Goal: Information Seeking & Learning: Check status

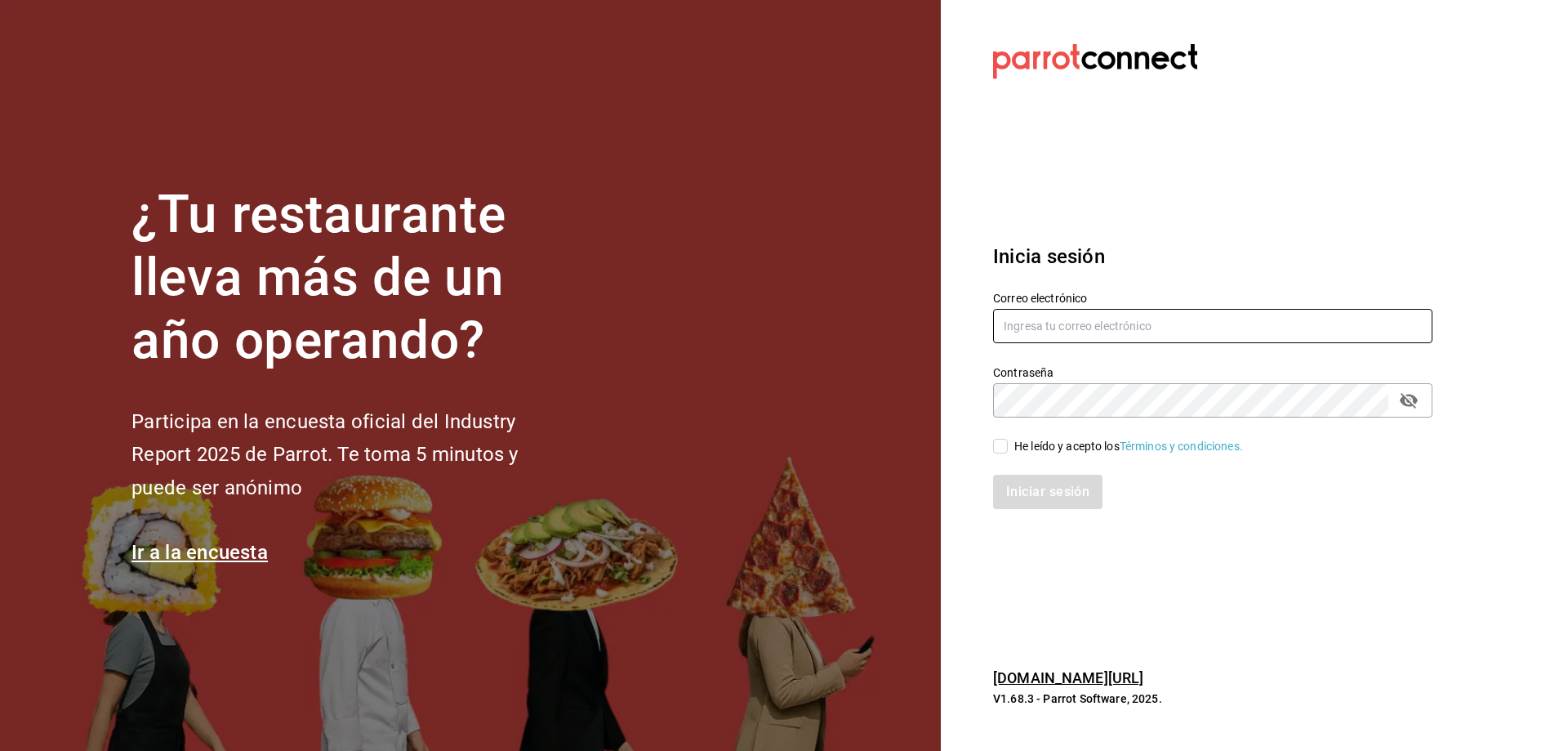
type input "ccarabaza@hotmail.com"
click at [1003, 449] on input "He leído y acepto los Términos y condiciones." at bounding box center [1000, 446] width 15 height 15
checkbox input "true"
click at [1028, 501] on button "Iniciar sesión" at bounding box center [1048, 492] width 111 height 35
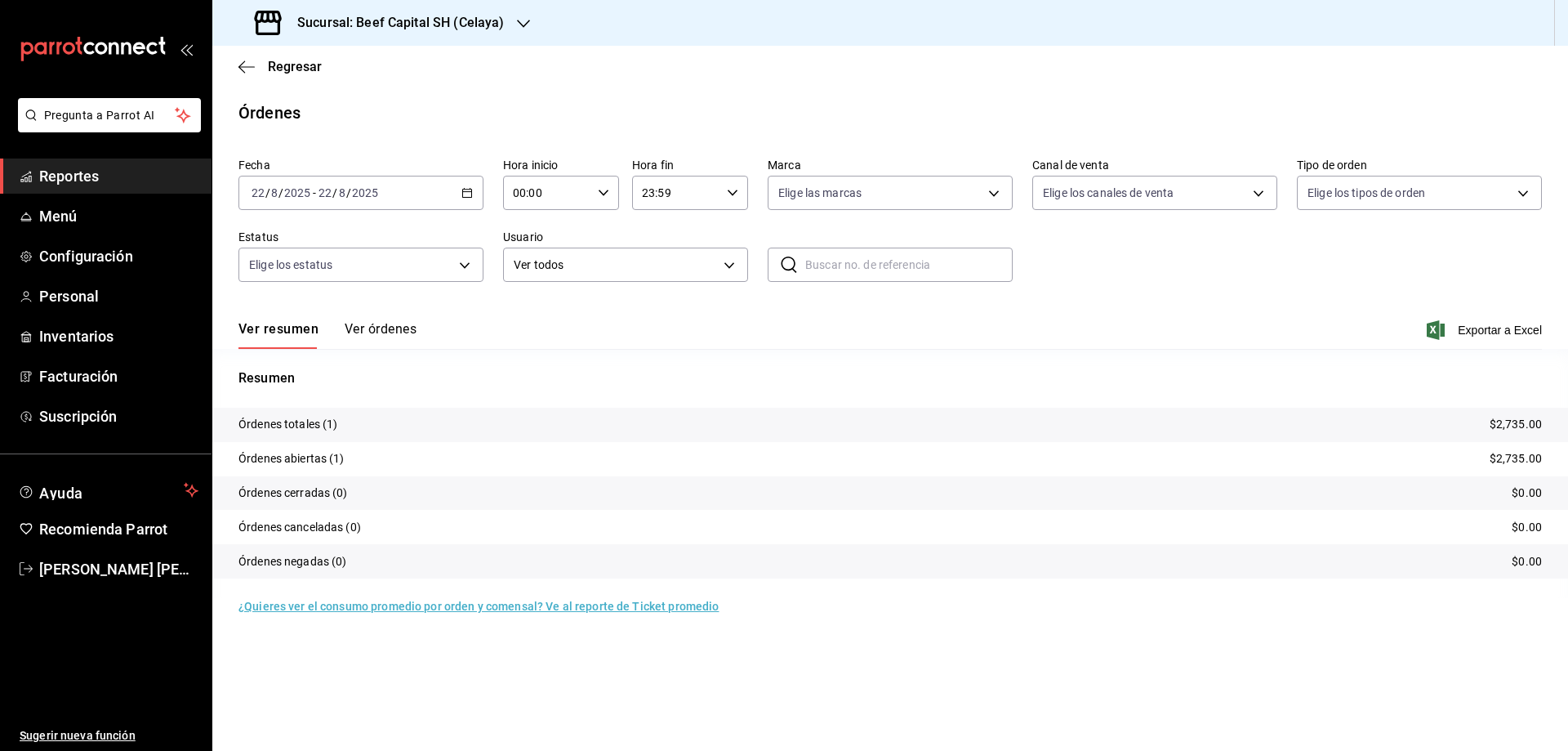
click at [469, 194] on icon "button" at bounding box center [468, 193] width 12 height 12
click at [305, 428] on span "Rango de fechas" at bounding box center [316, 426] width 127 height 17
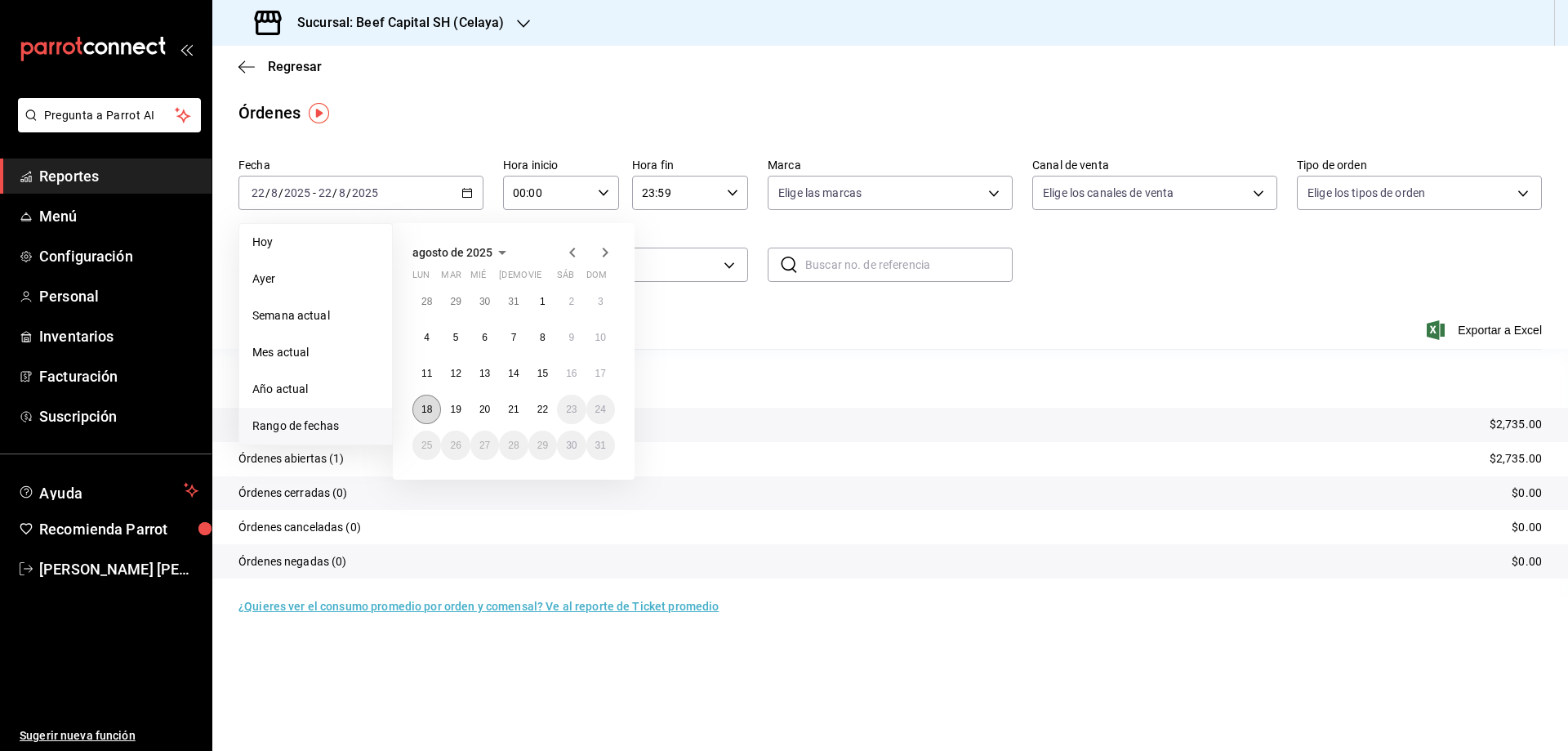
click at [435, 410] on button "18" at bounding box center [426, 409] width 29 height 30
click at [551, 408] on button "22" at bounding box center [542, 409] width 29 height 30
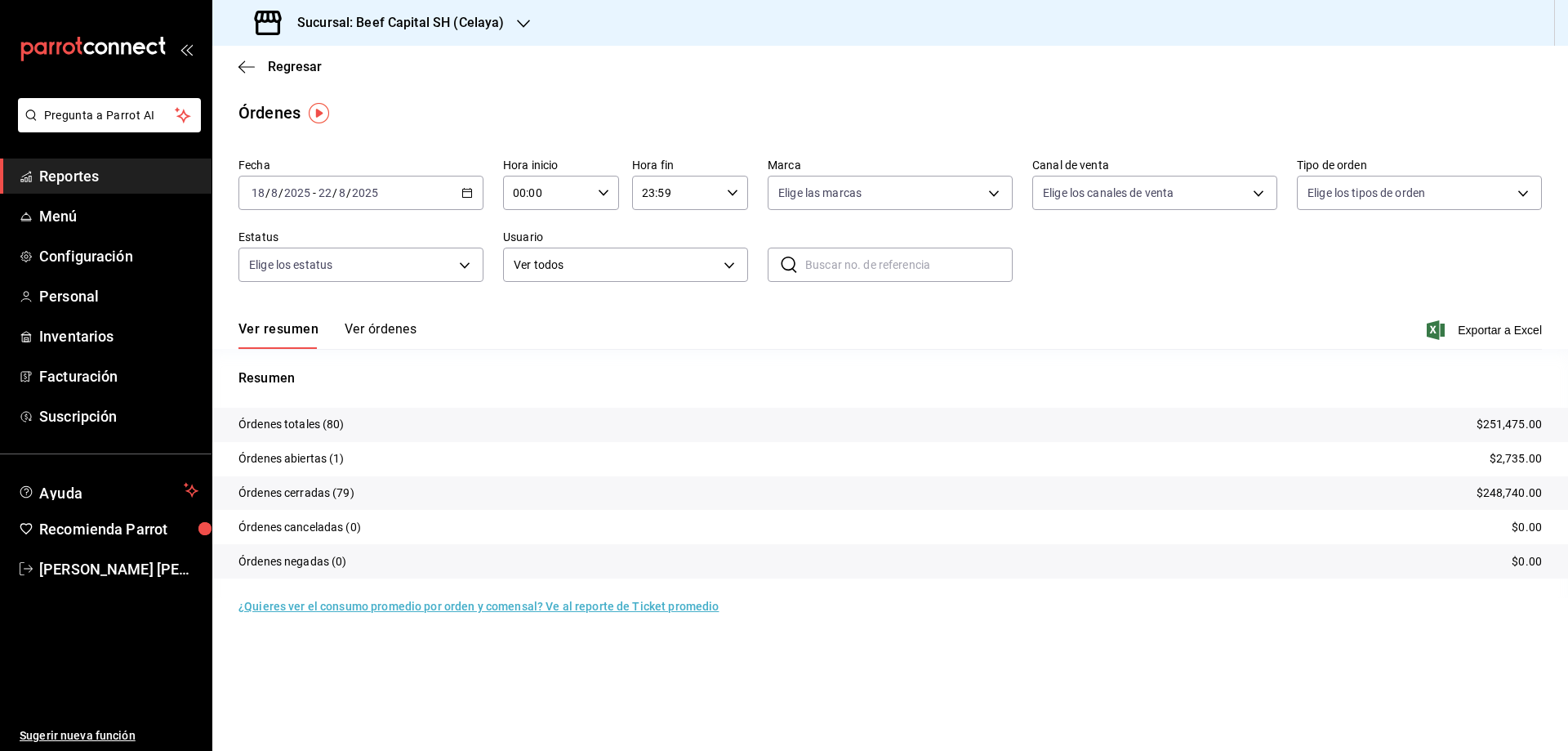
click at [387, 325] on button "Ver órdenes" at bounding box center [380, 335] width 72 height 28
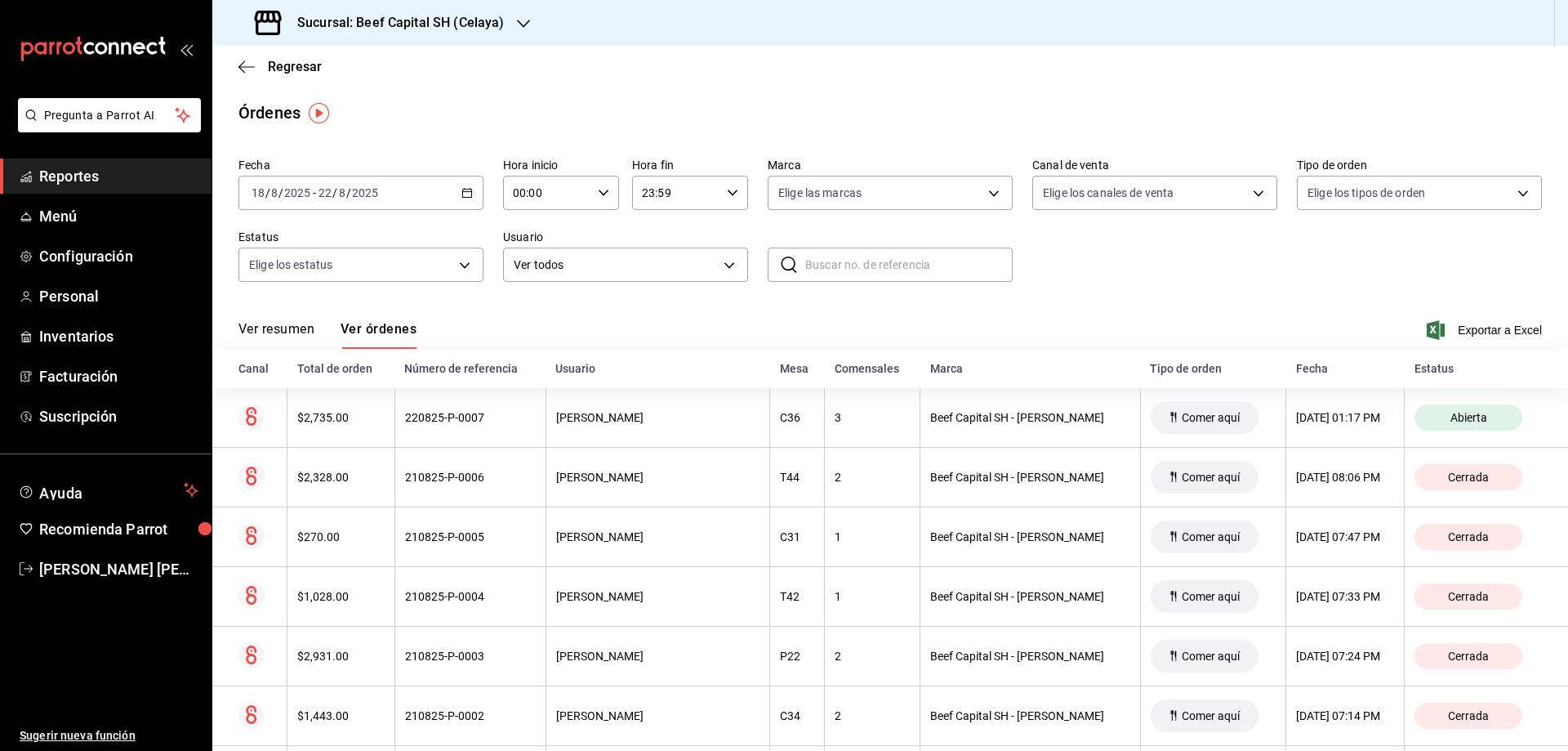
click at [283, 332] on button "Ver resumen" at bounding box center [277, 335] width 76 height 28
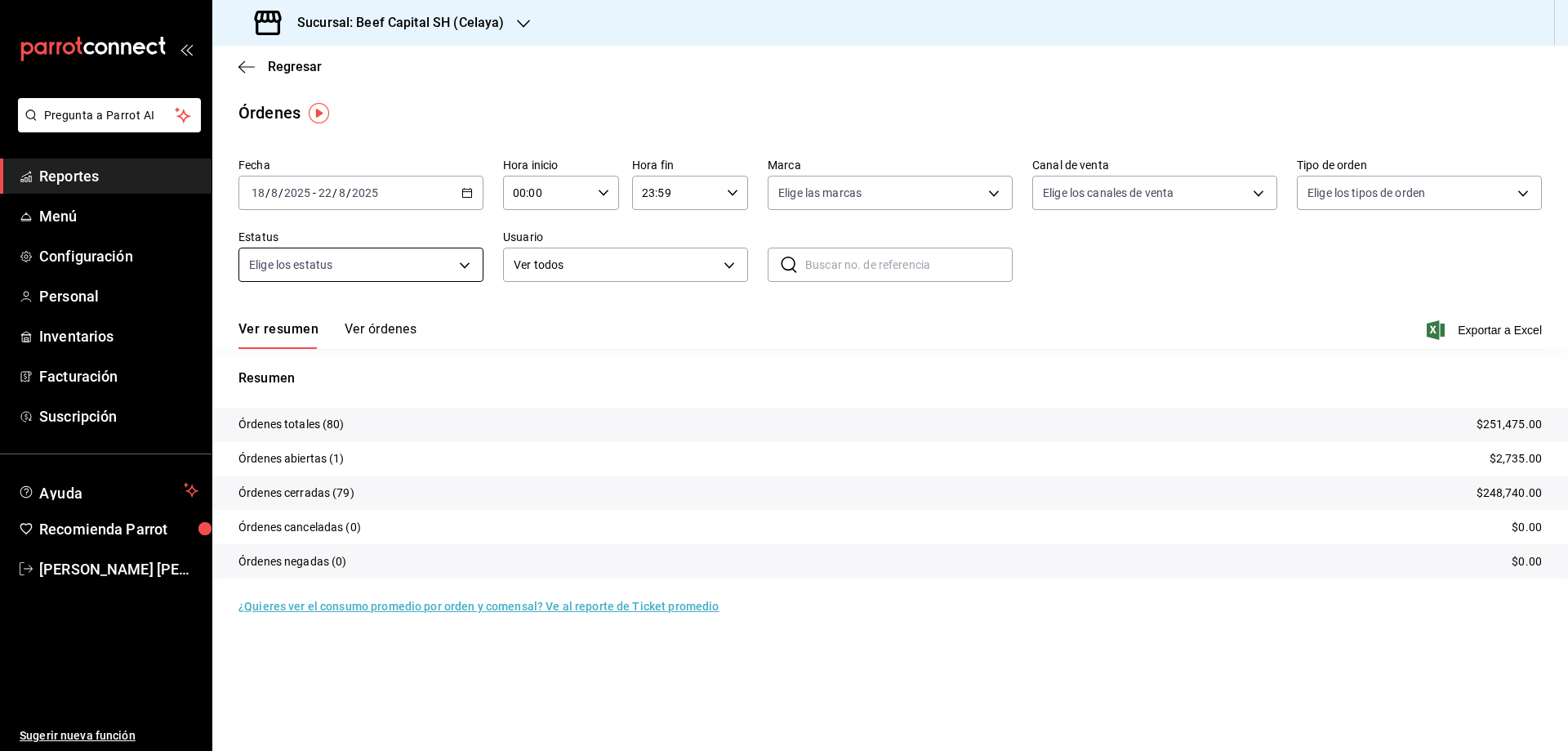
click at [475, 261] on body "Pregunta a Parrot AI Reportes Menú Configuración Personal Inventarios Facturaci…" at bounding box center [784, 376] width 1568 height 751
click at [674, 315] on div at bounding box center [784, 376] width 1568 height 751
click at [249, 68] on icon "button" at bounding box center [247, 67] width 16 height 15
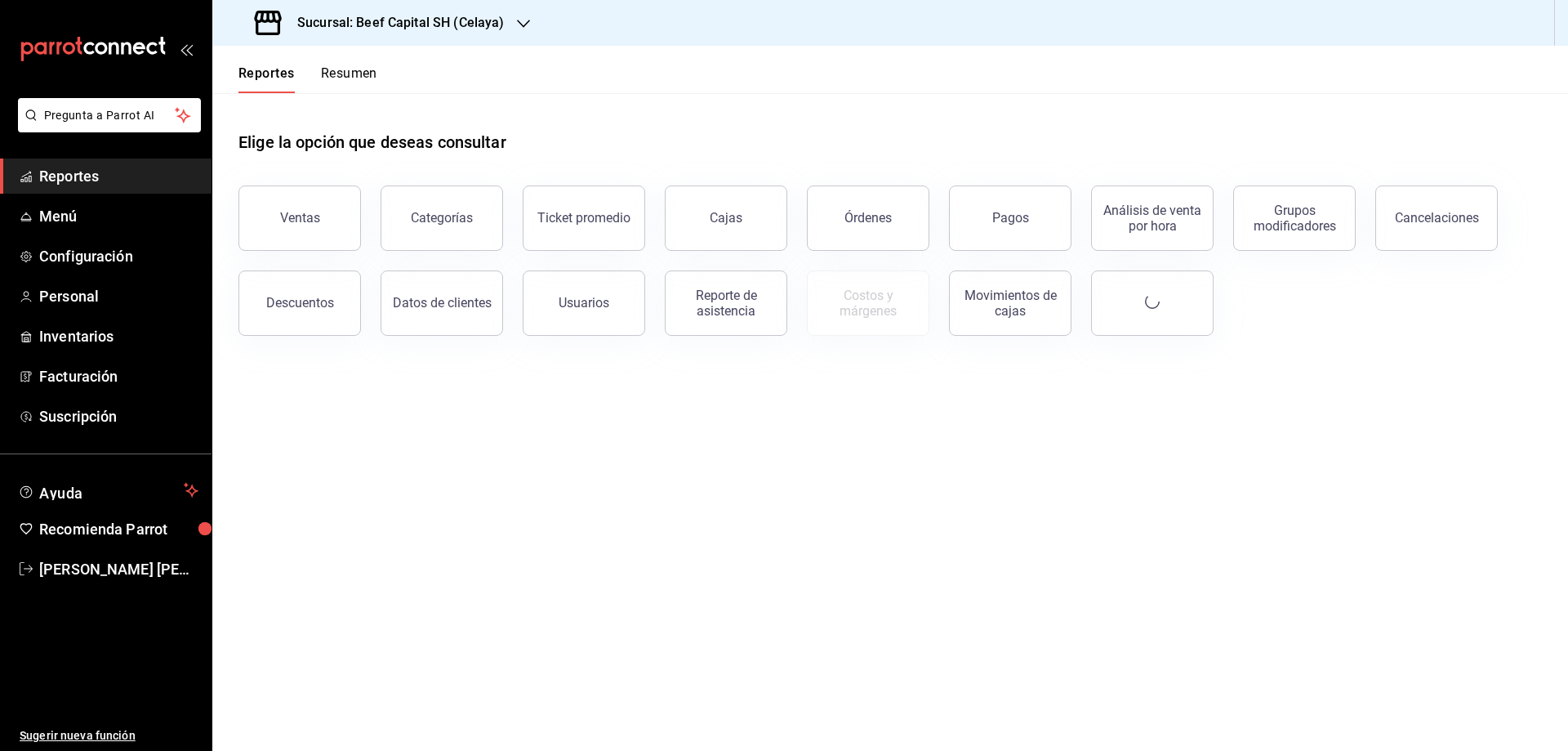
click at [273, 222] on button "Ventas" at bounding box center [300, 217] width 123 height 65
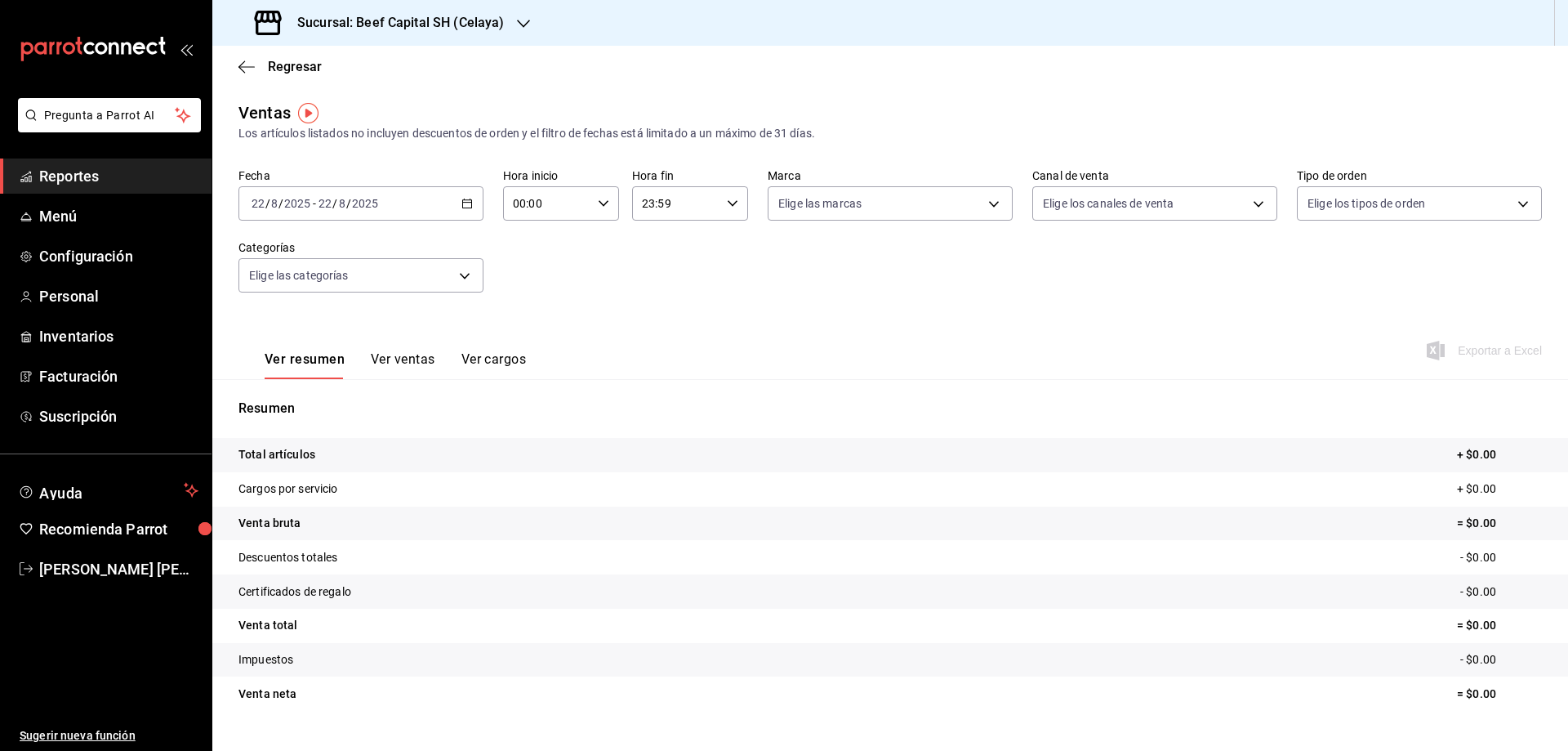
click at [393, 372] on button "Ver ventas" at bounding box center [402, 366] width 64 height 28
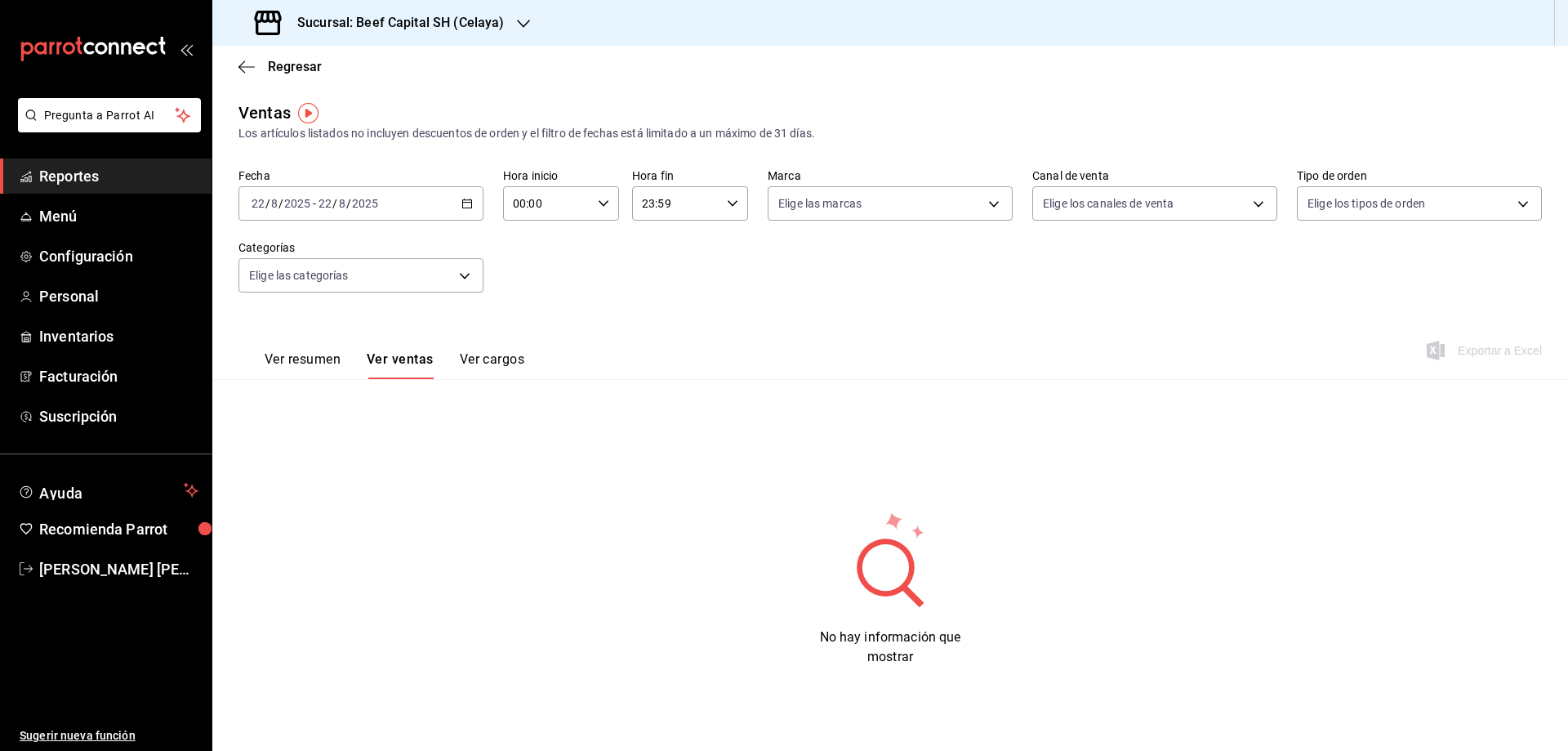
click at [463, 210] on div "[DATE] [DATE] - [DATE] [DATE]" at bounding box center [361, 203] width 245 height 35
click at [301, 396] on span "Rango de fechas" at bounding box center [316, 399] width 127 height 17
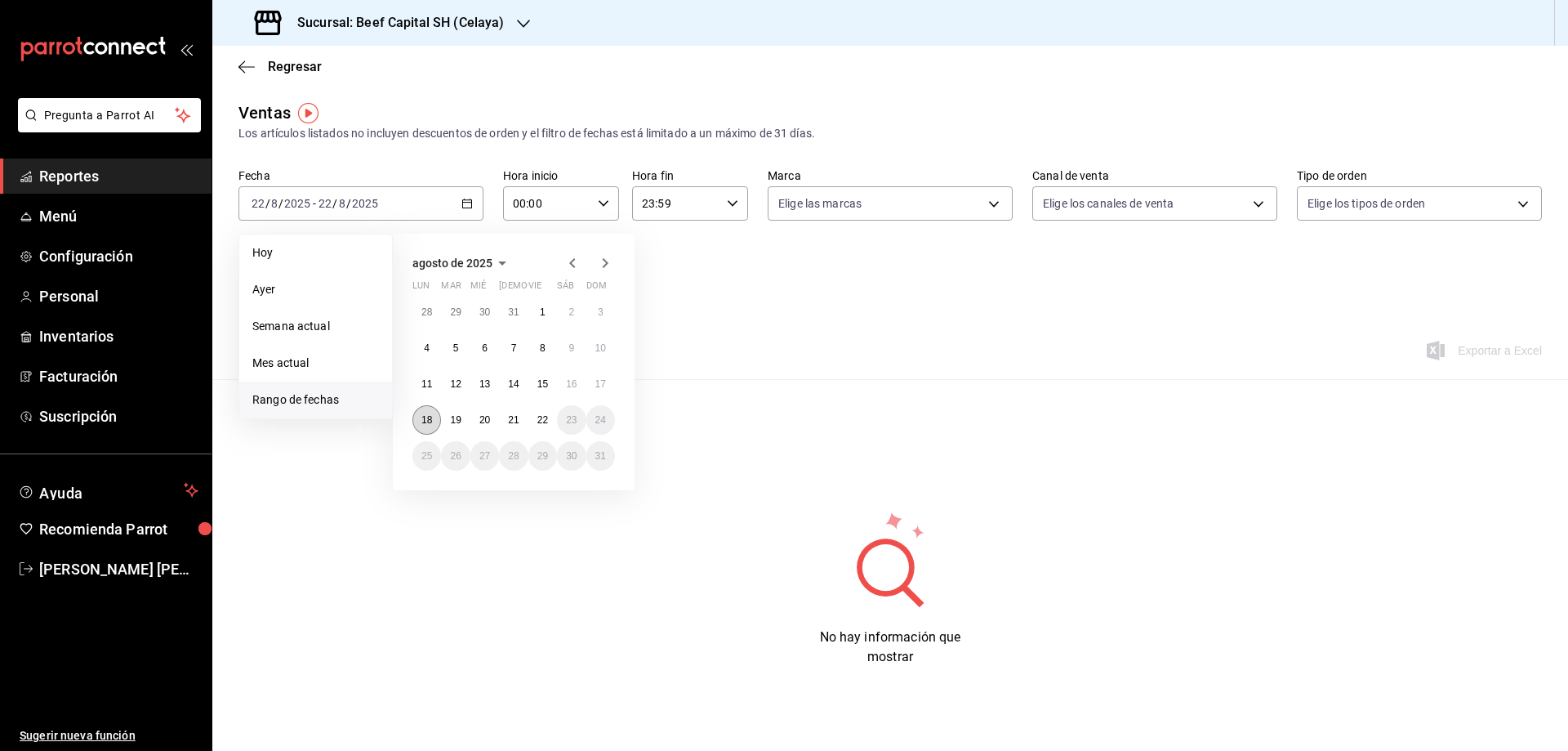
click at [424, 422] on abbr "18" at bounding box center [426, 420] width 11 height 12
click at [540, 419] on abbr "22" at bounding box center [542, 420] width 11 height 12
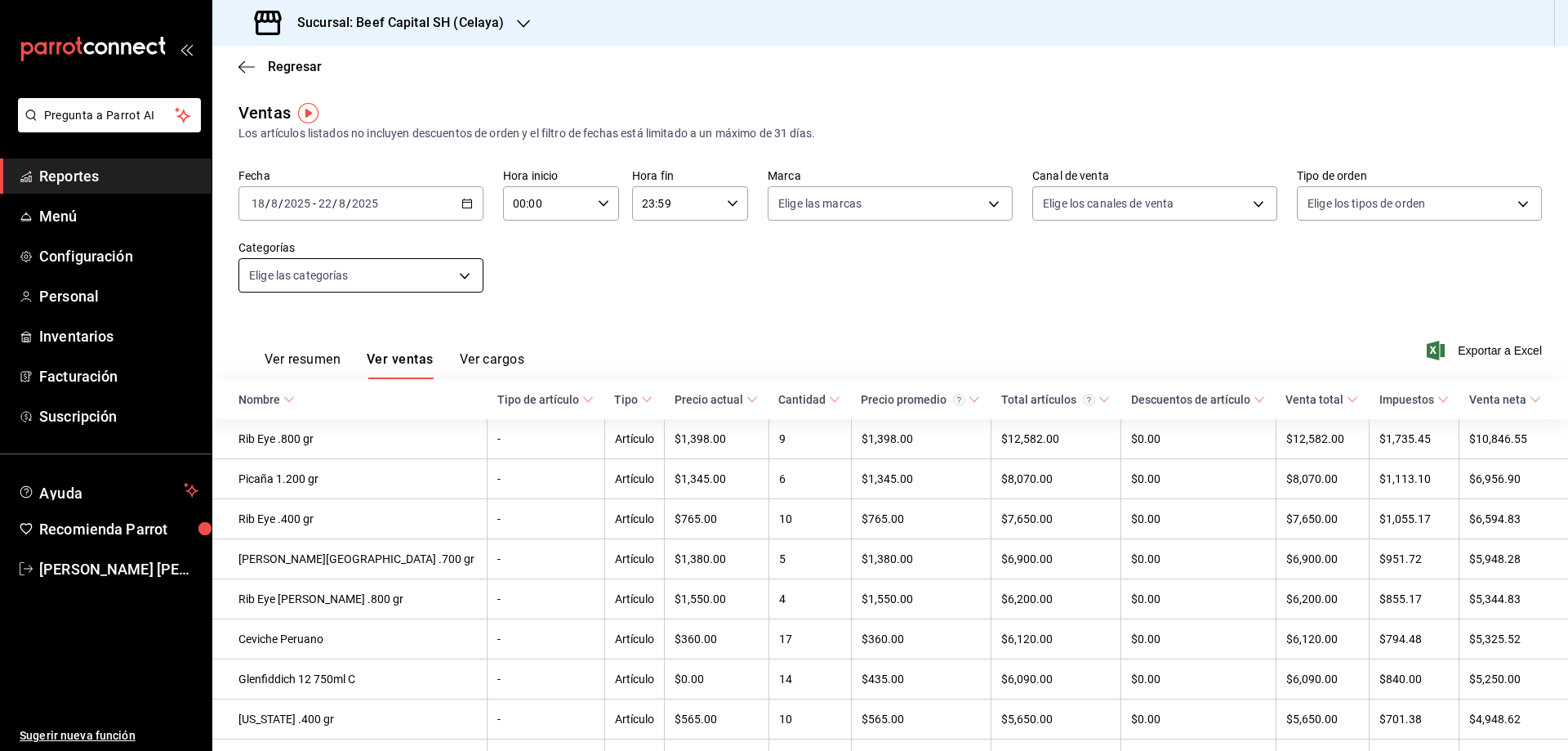
click at [468, 277] on body "Pregunta a Parrot AI Reportes Menú Configuración Personal Inventarios Facturaci…" at bounding box center [784, 376] width 1568 height 751
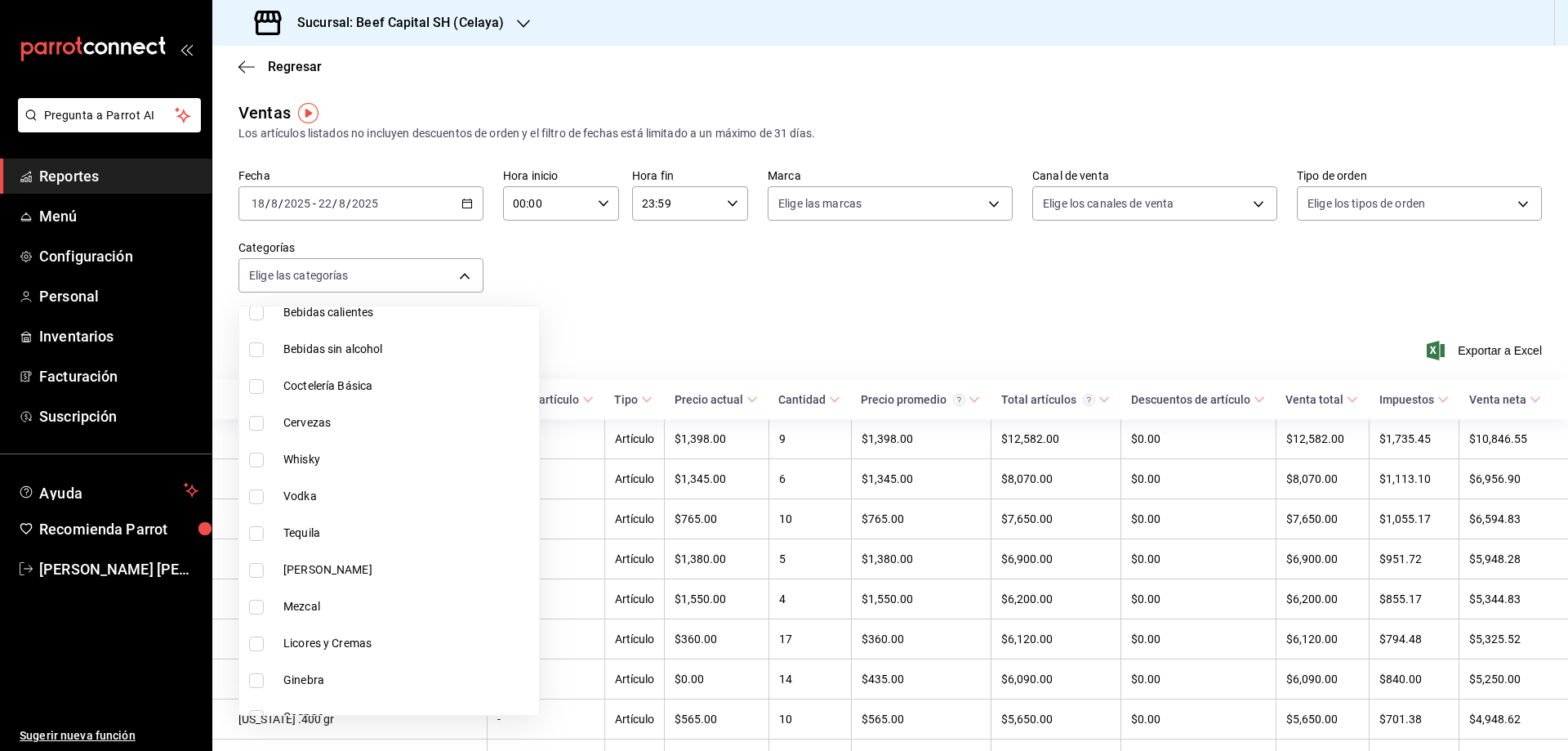
scroll to position [981, 0]
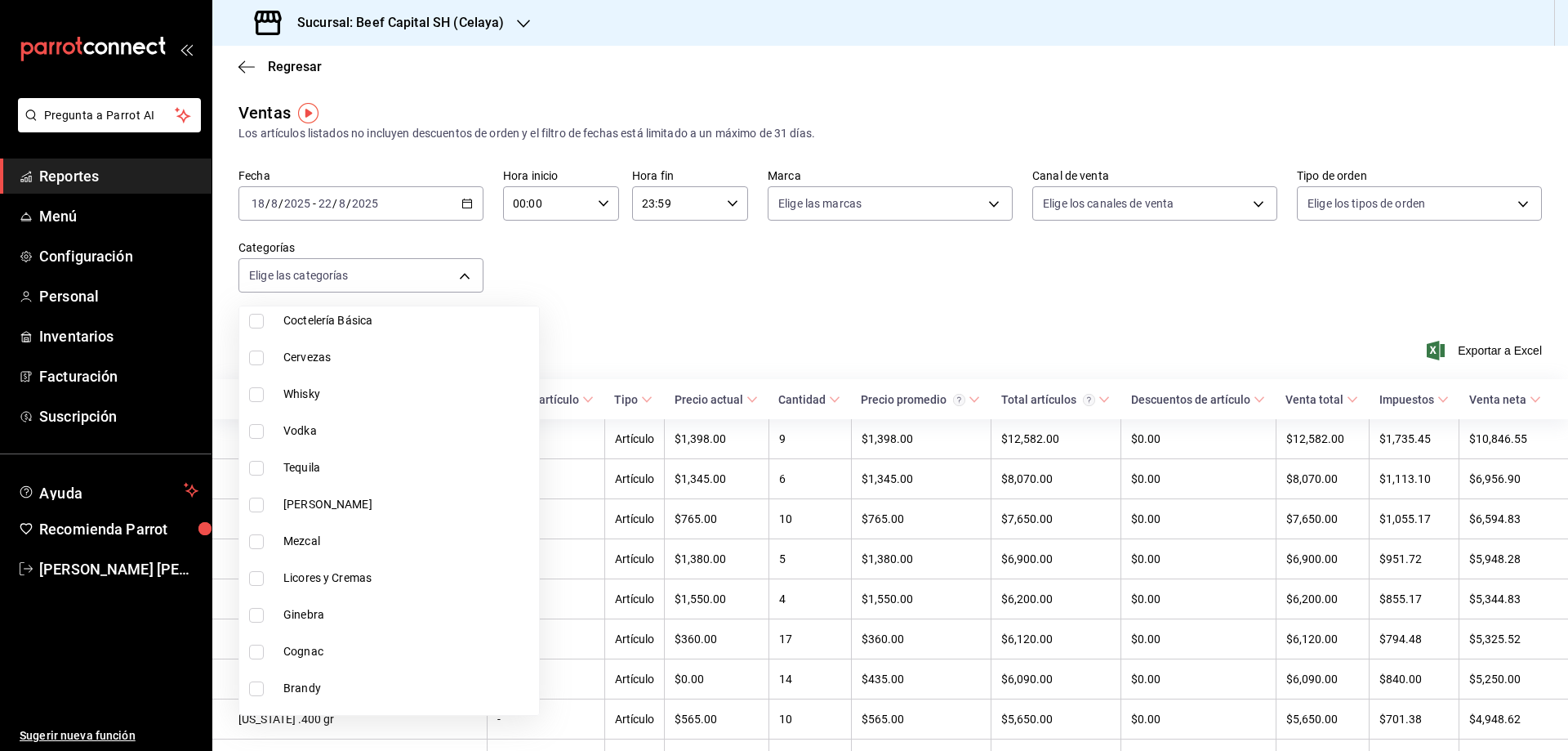
click at [288, 469] on span "Tequila" at bounding box center [407, 468] width 249 height 17
type input "e2ed3d6b-6828-4cf1-8daa-08b26a60a624"
checkbox input "true"
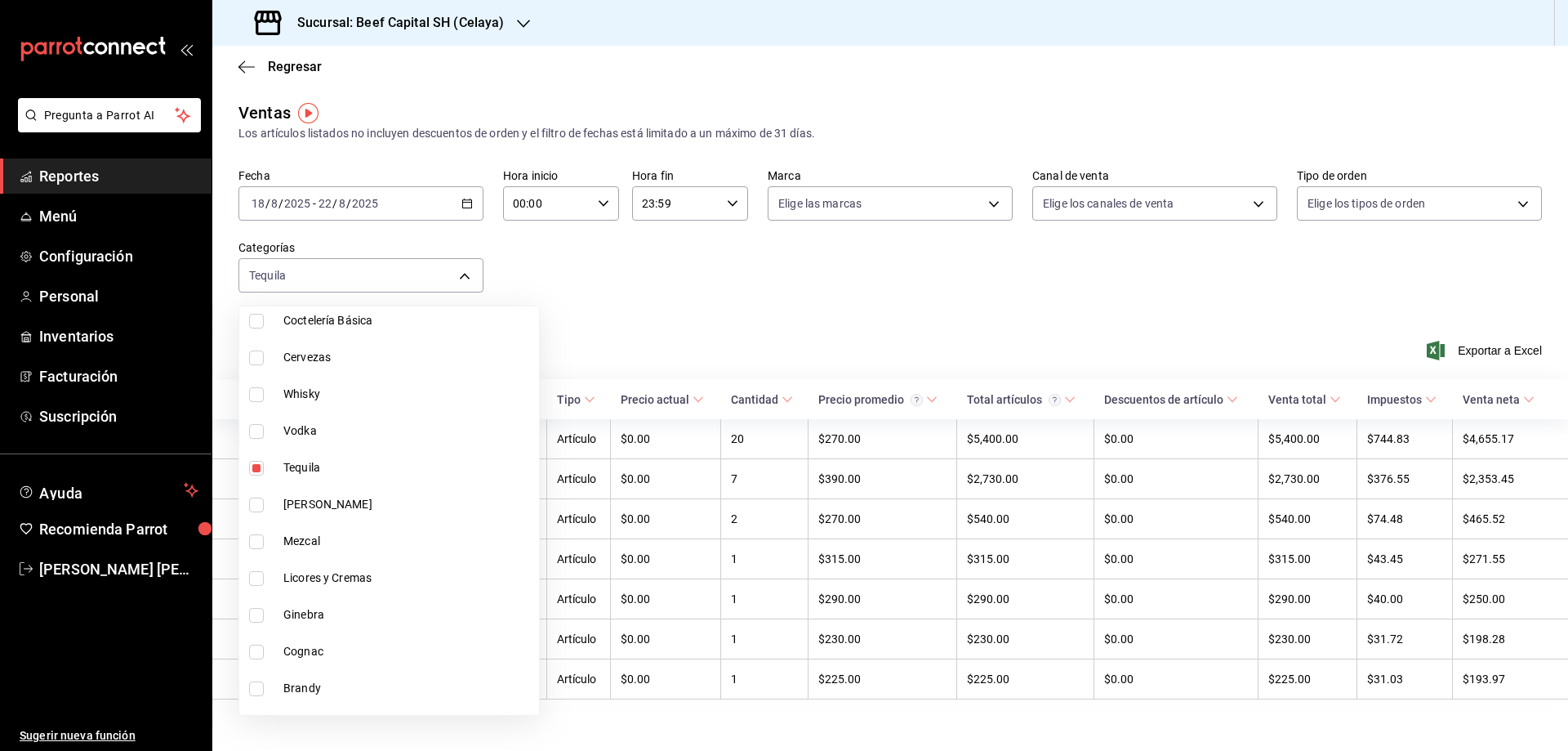
click at [698, 299] on div at bounding box center [784, 376] width 1568 height 751
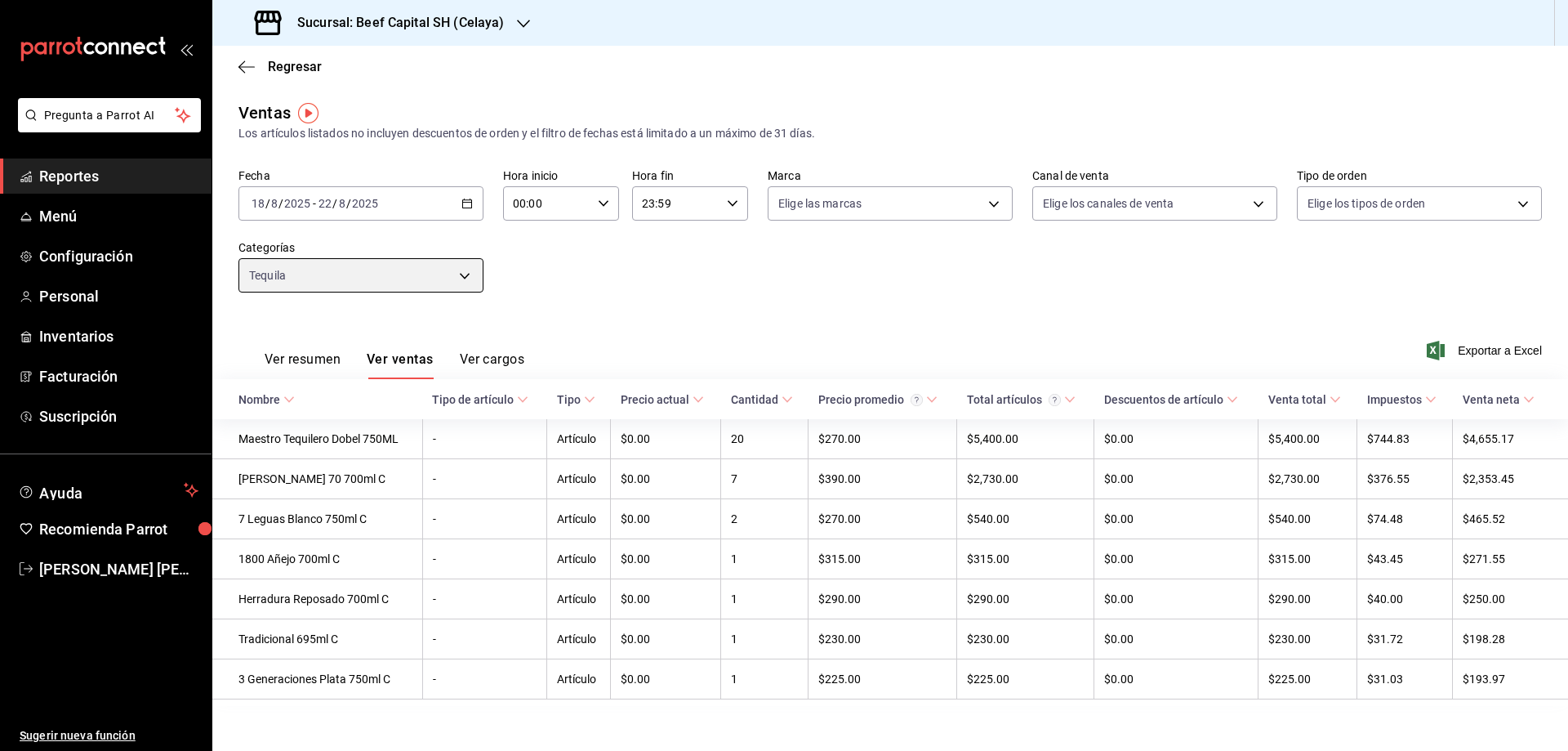
scroll to position [14, 0]
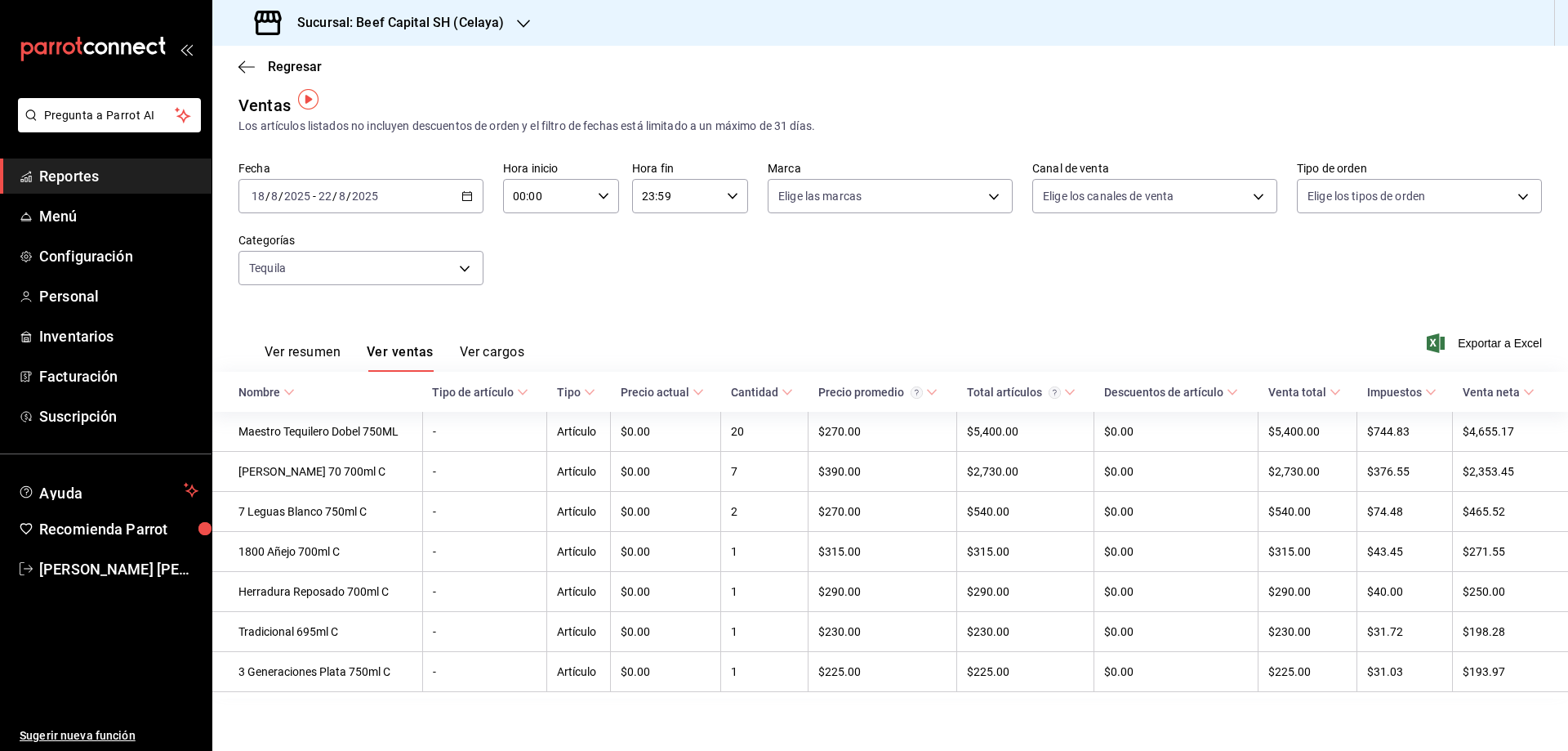
click at [704, 291] on div "Fecha [DATE] [DATE] - [DATE] [DATE] Hora inicio 00:00 Hora inicio Hora fin 23:5…" at bounding box center [890, 232] width 1303 height 144
